Goal: Check status: Check status

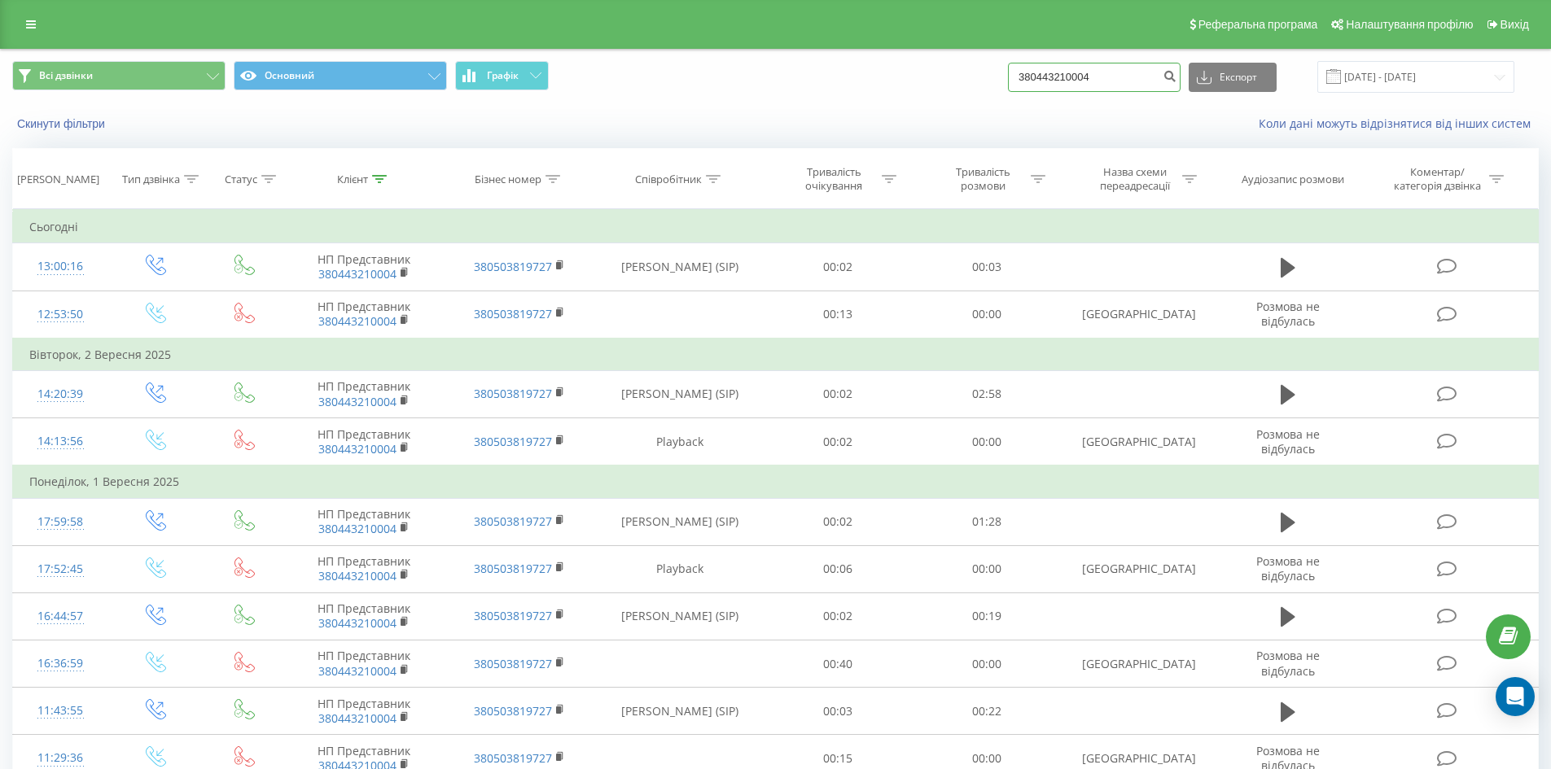
drag, startPoint x: 0, startPoint y: 0, endPoint x: 769, endPoint y: 113, distance: 777.5
click at [776, 113] on div "Всі дзвінки Основний Графік 380443210004 Експорт .csv .xls .xlsx 19.06.2025 - 1…" at bounding box center [775, 97] width 1549 height 94
paste input "636885410"
type input "380636885410"
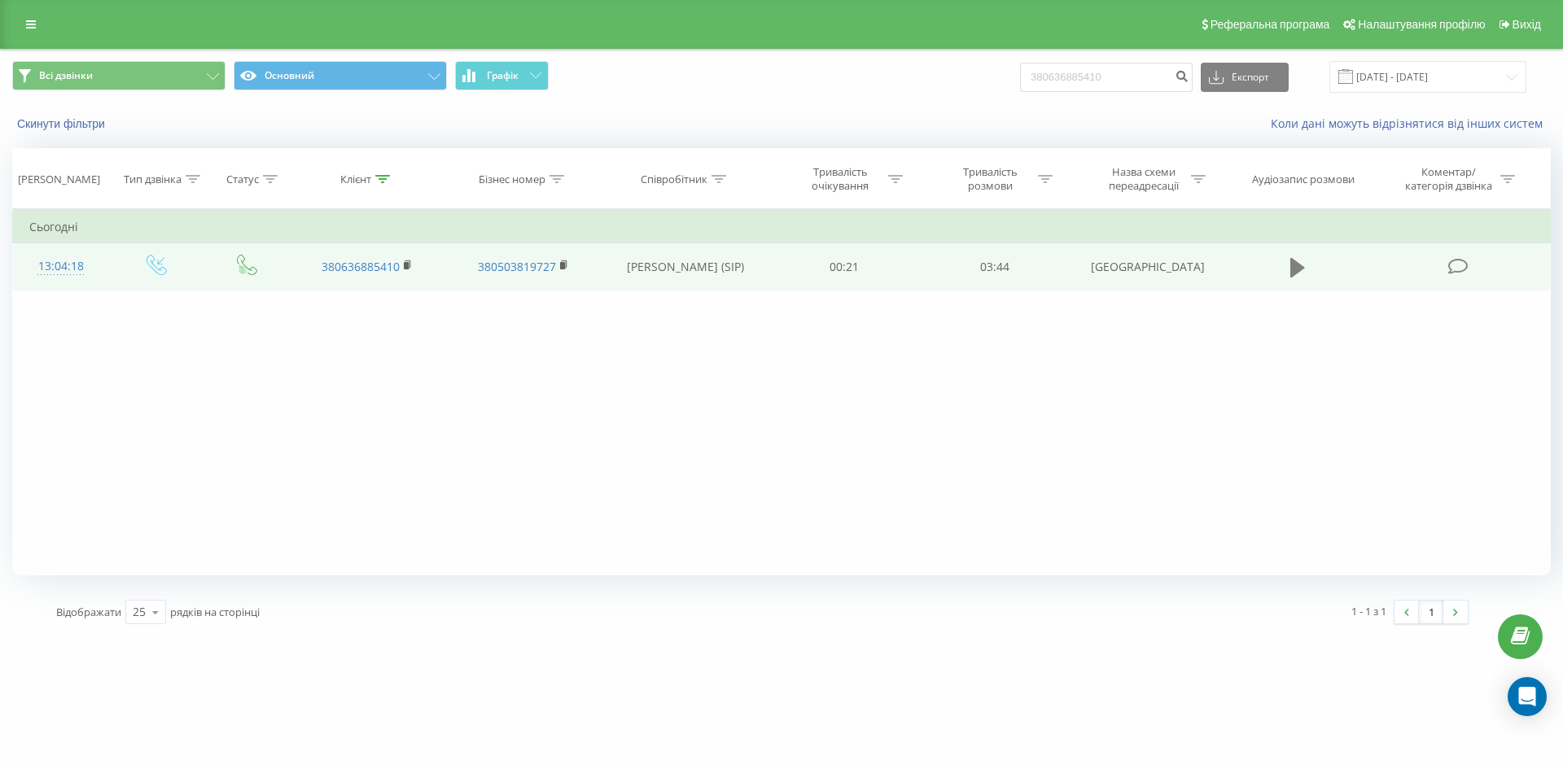
click at [1293, 273] on icon at bounding box center [1297, 268] width 15 height 20
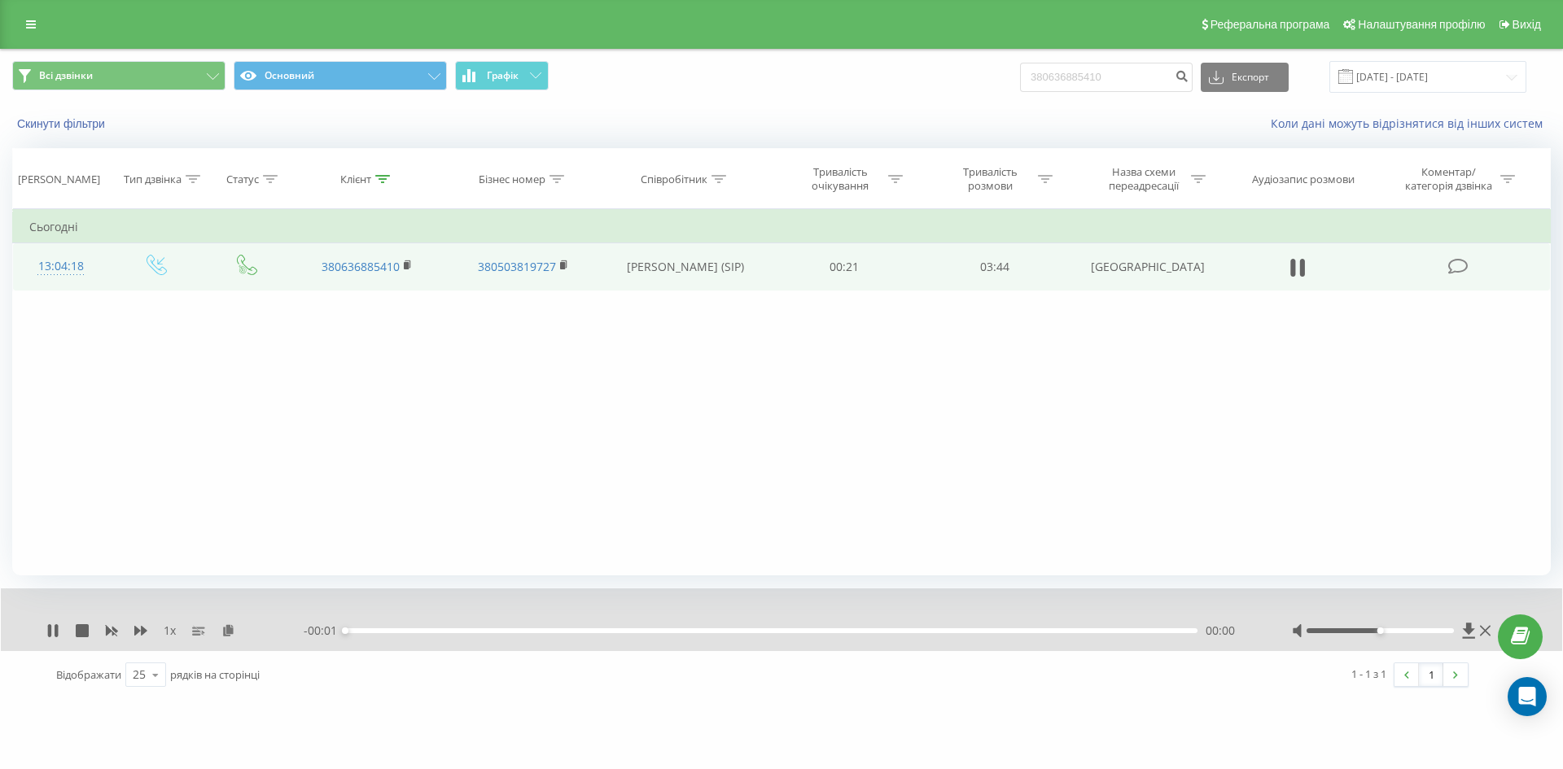
click at [152, 630] on div "1 x" at bounding box center [174, 631] width 257 height 16
click at [142, 630] on icon at bounding box center [140, 631] width 13 height 10
click at [52, 625] on icon at bounding box center [52, 630] width 13 height 13
drag, startPoint x: 910, startPoint y: 80, endPoint x: 626, endPoint y: 75, distance: 284.1
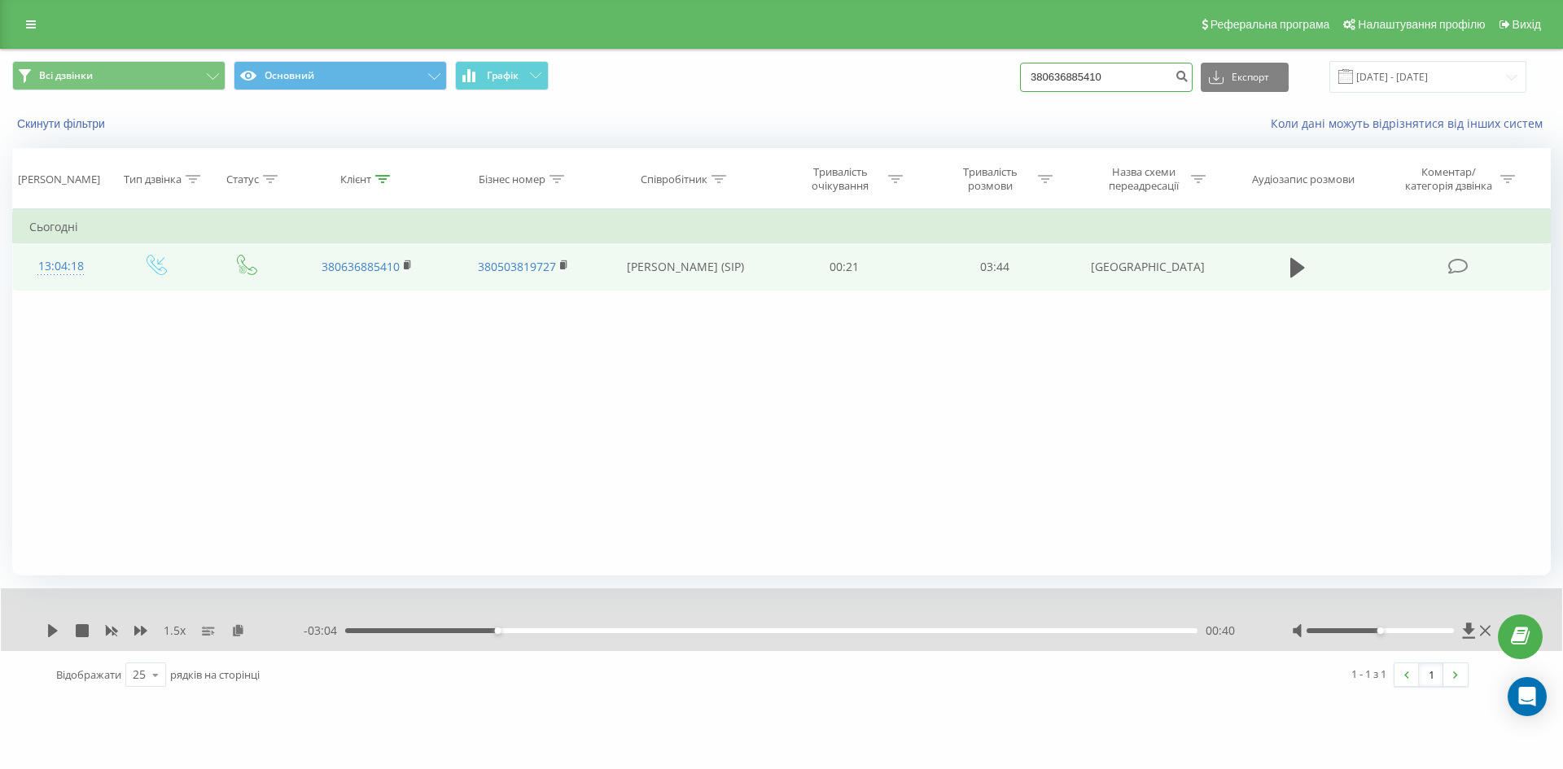
click at [645, 79] on div "Всі дзвінки Основний Графік 380636885410 Експорт .csv .xls .xlsx 19.06.2025 - 1…" at bounding box center [781, 77] width 1538 height 32
paste input "74688637"
type input "380674688637"
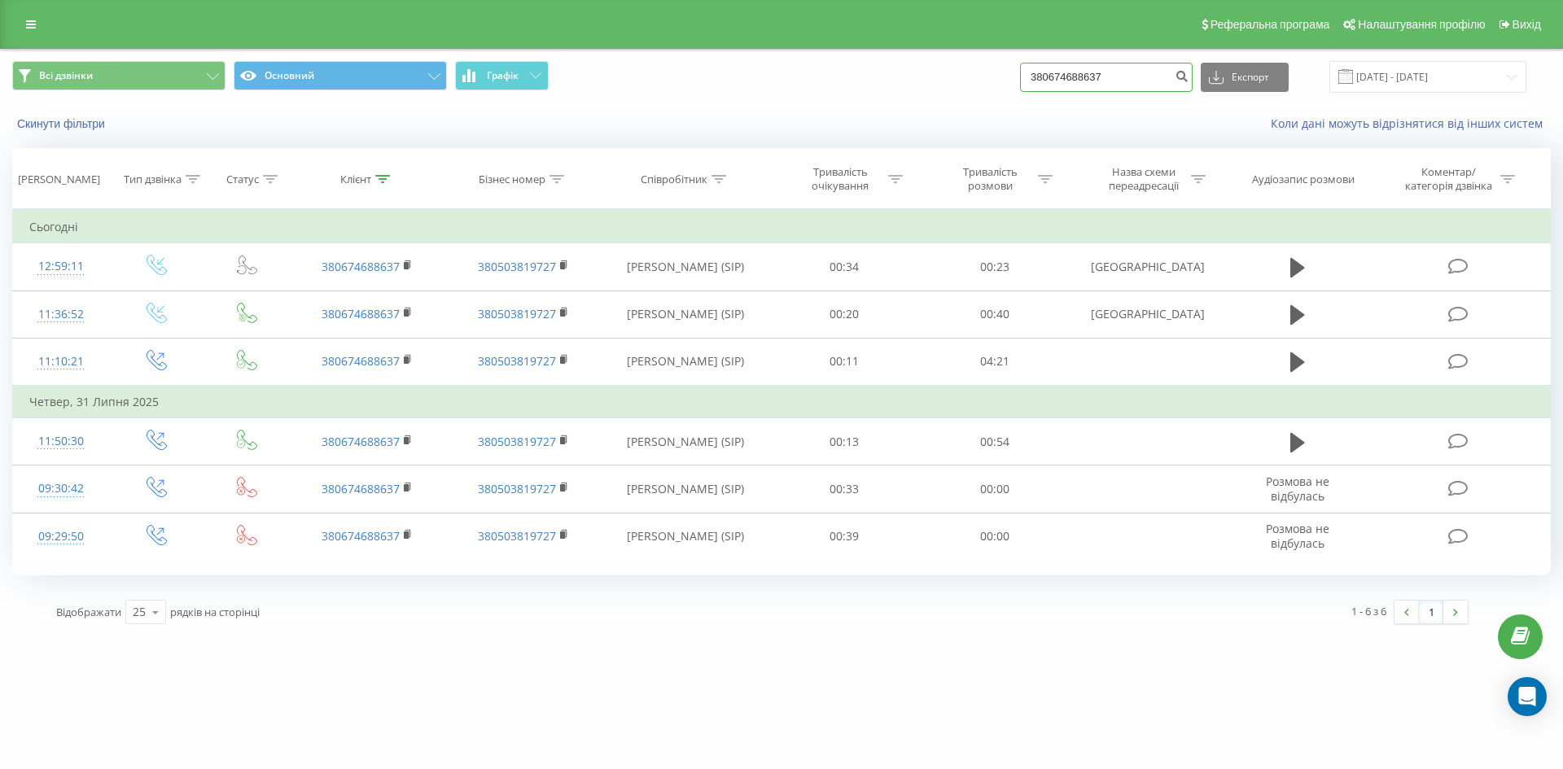
drag, startPoint x: 1065, startPoint y: 91, endPoint x: 723, endPoint y: 49, distance: 345.3
click at [879, 90] on div "Всі дзвінки Основний Графік 380674688637 Експорт .csv .xls .xlsx 19.06.2025 - 1…" at bounding box center [781, 77] width 1538 height 32
paste input "505589541"
type input "380505589541"
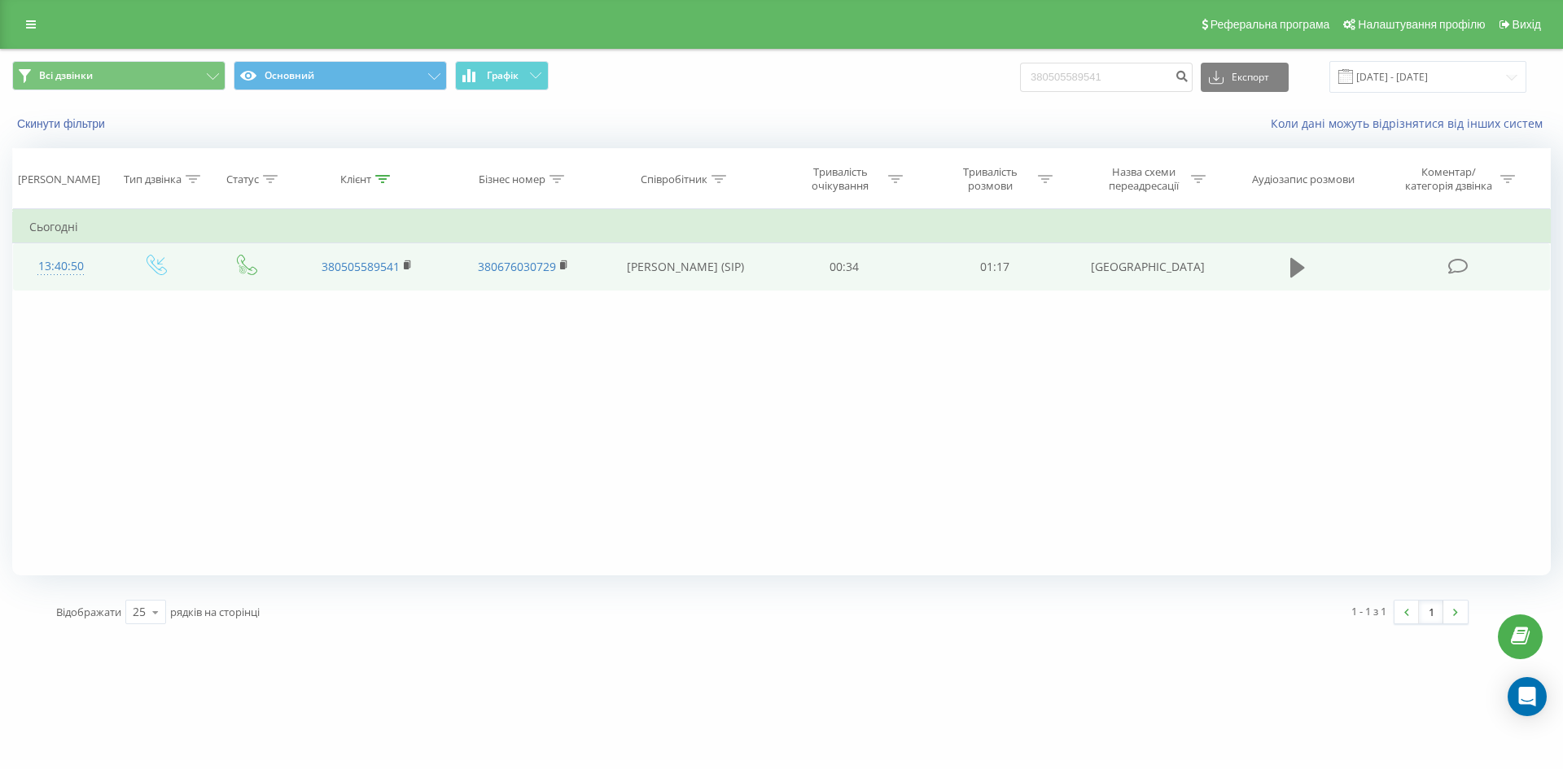
drag, startPoint x: 1280, startPoint y: 269, endPoint x: 1289, endPoint y: 266, distance: 10.3
click at [1284, 269] on td at bounding box center [1298, 266] width 144 height 47
click at [1291, 267] on button at bounding box center [1297, 268] width 24 height 24
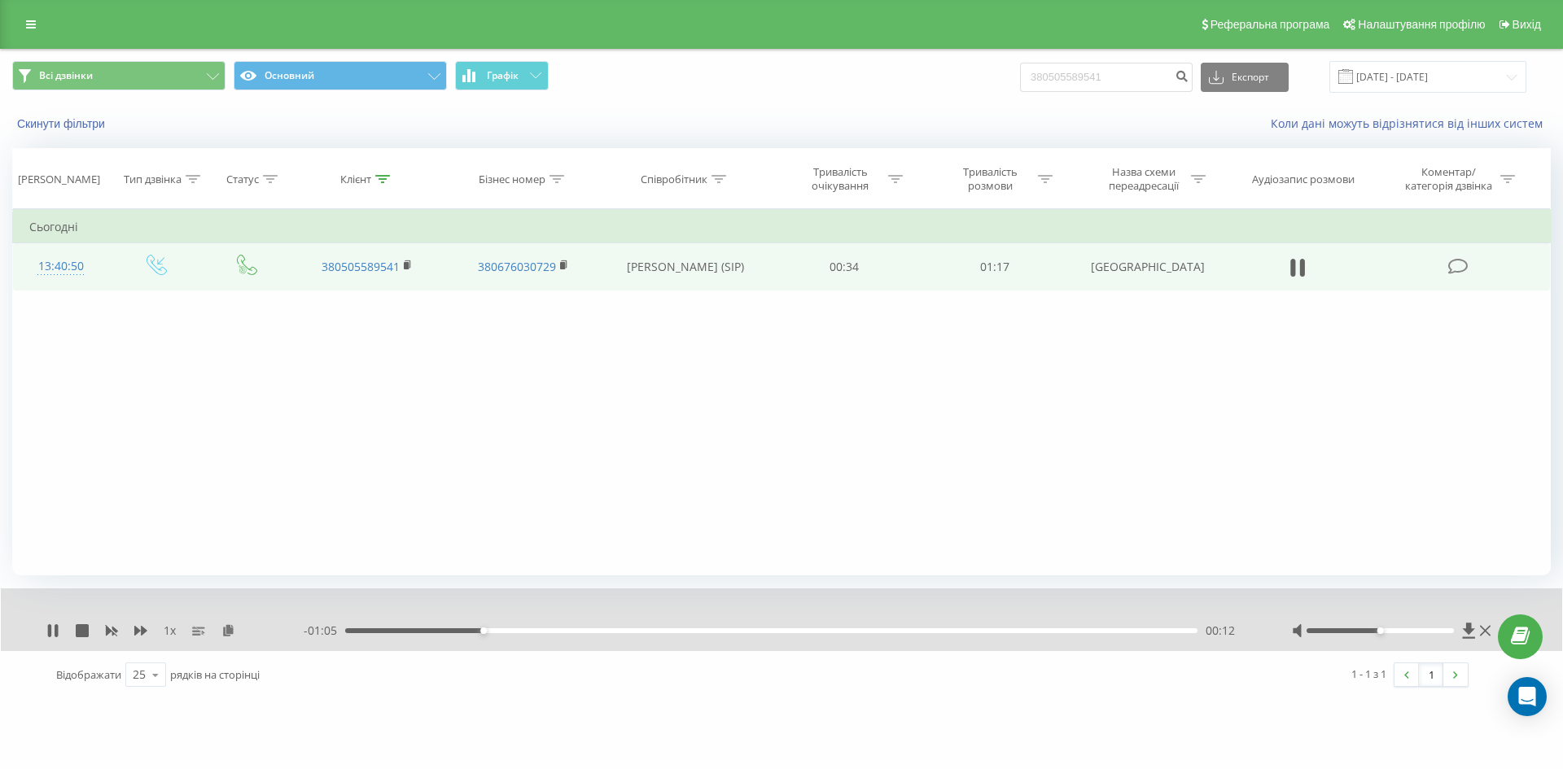
drag, startPoint x: 55, startPoint y: 630, endPoint x: 692, endPoint y: 112, distance: 821.0
click at [55, 623] on div "1 x" at bounding box center [174, 631] width 257 height 16
